Goal: Check status: Check status

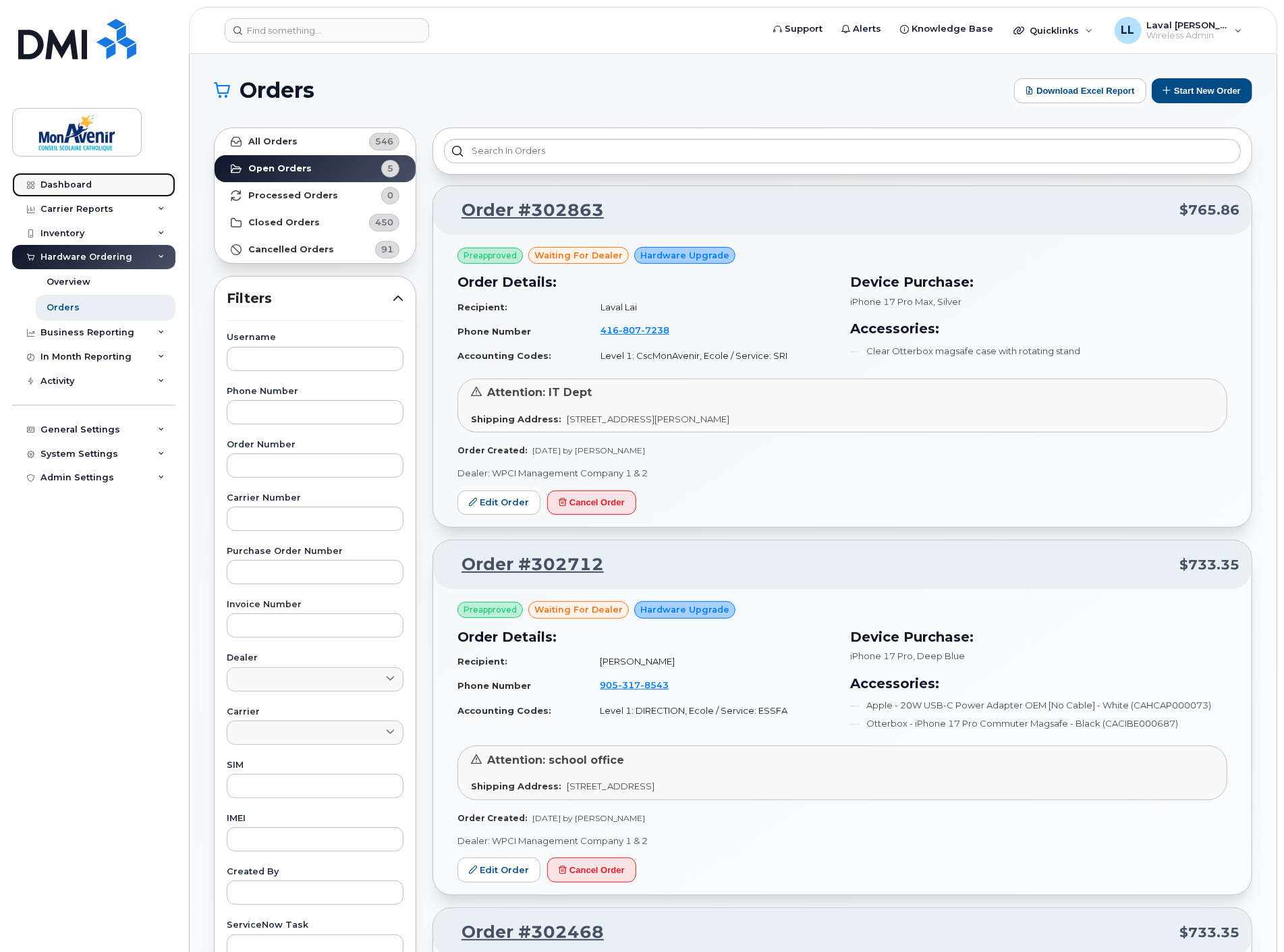
click at [68, 184] on div "Dashboard" at bounding box center [66, 185] width 51 height 11
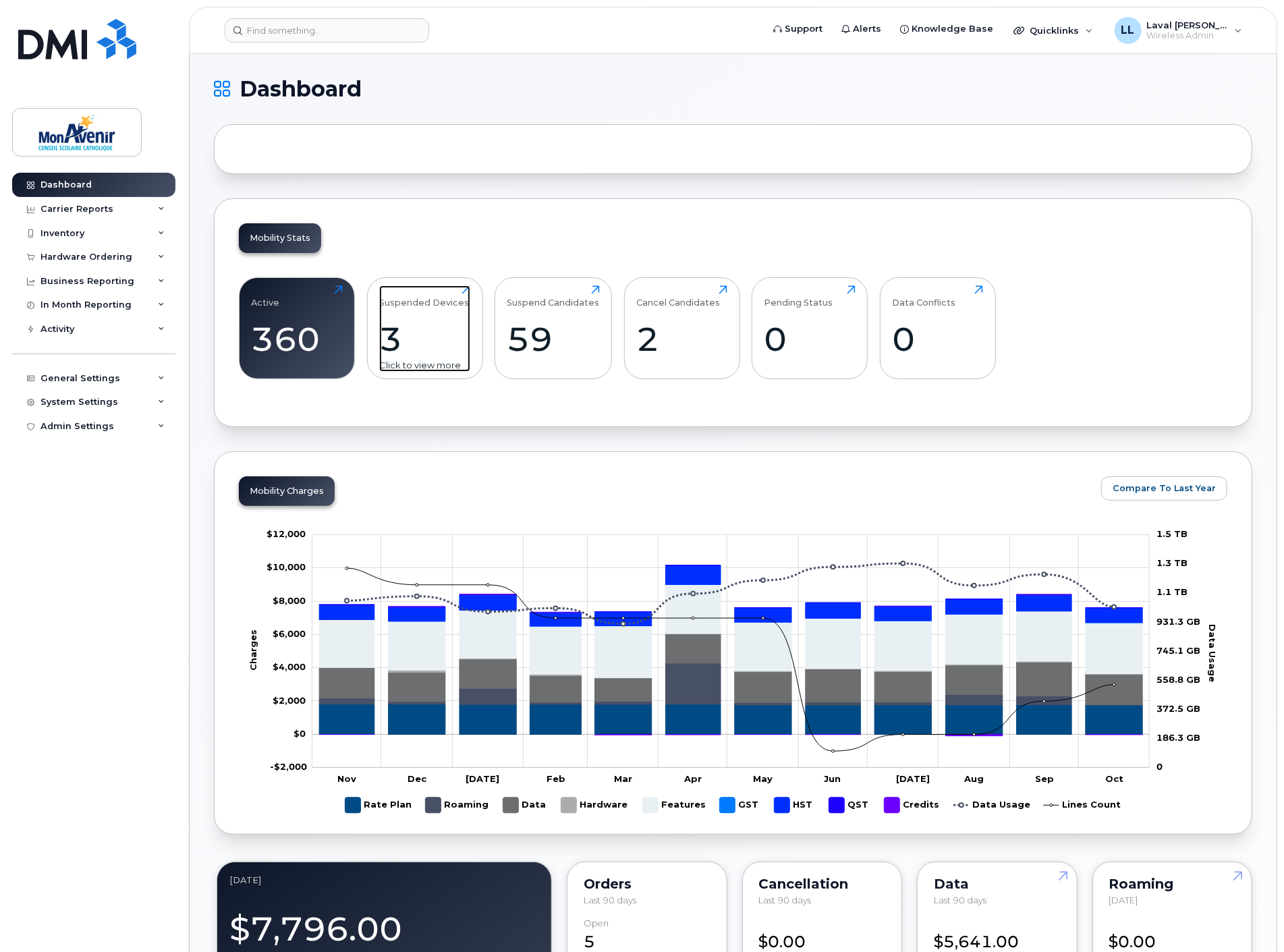
click at [389, 346] on div "3" at bounding box center [424, 339] width 91 height 40
